Goal: Navigation & Orientation: Find specific page/section

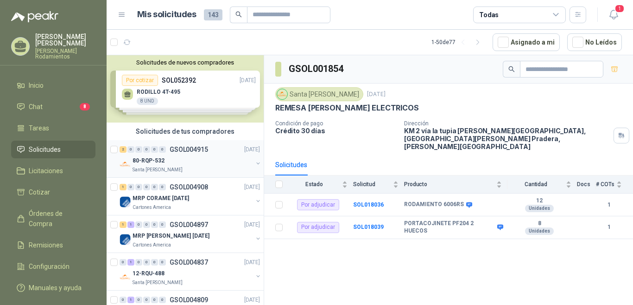
click at [205, 150] on p "GSOL004915" at bounding box center [189, 149] width 38 height 6
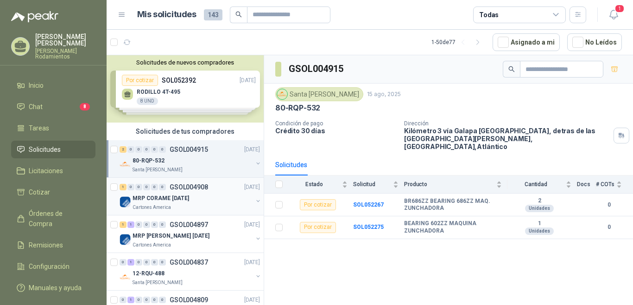
click at [195, 185] on p "GSOL004908" at bounding box center [189, 187] width 38 height 6
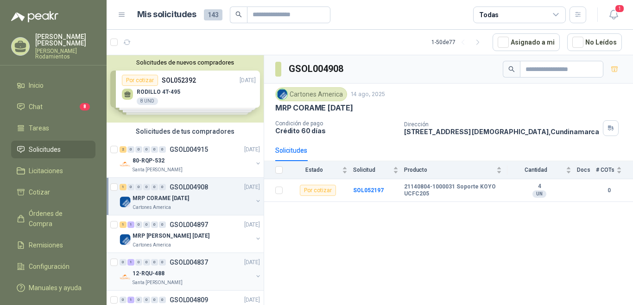
click at [199, 262] on p "GSOL004837" at bounding box center [189, 262] width 38 height 6
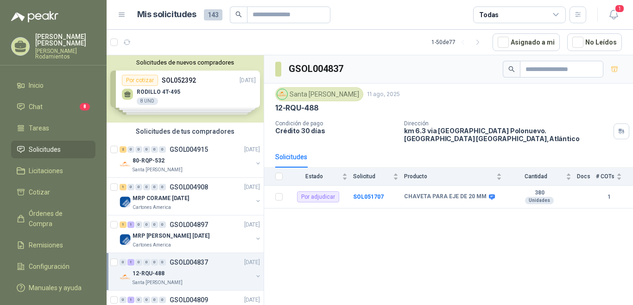
scroll to position [93, 0]
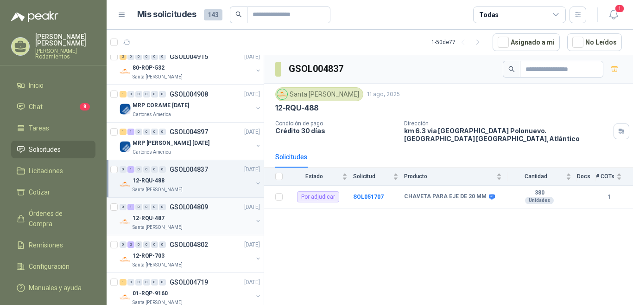
click at [181, 209] on p "GSOL004809" at bounding box center [189, 207] width 38 height 6
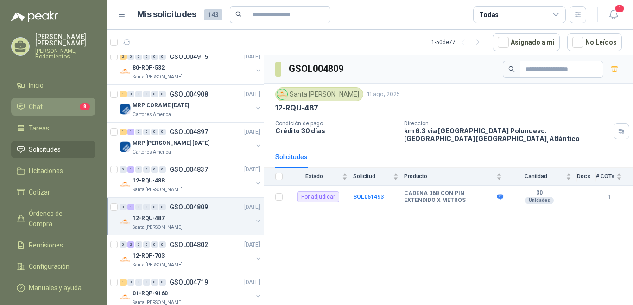
click at [46, 102] on li "Chat 8" at bounding box center [53, 107] width 73 height 10
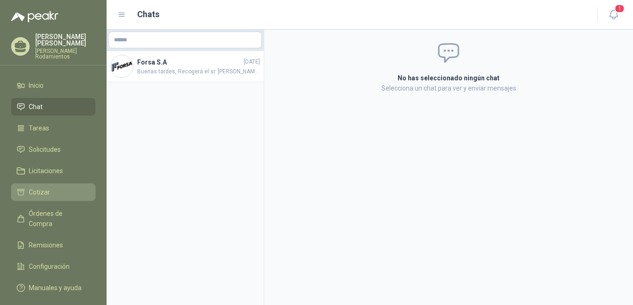
click at [45, 187] on span "Cotizar" at bounding box center [39, 192] width 21 height 10
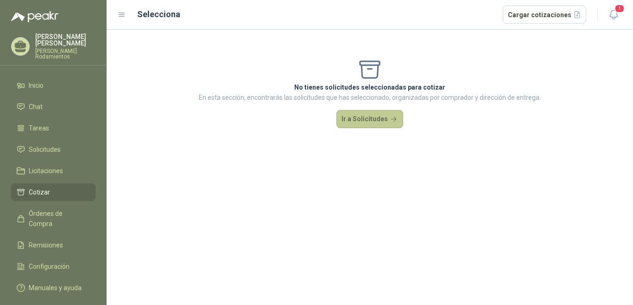
click at [379, 124] on button "Ir a Solicitudes" at bounding box center [370, 119] width 67 height 19
